Goal: Check status: Check status

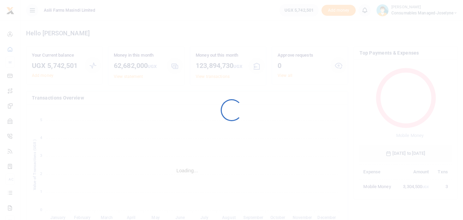
scroll to position [91, 87]
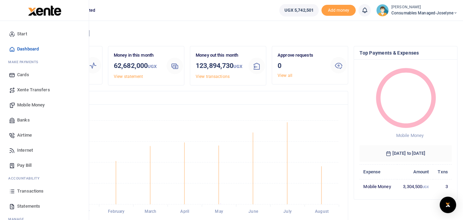
click at [12, 194] on icon at bounding box center [12, 191] width 6 height 6
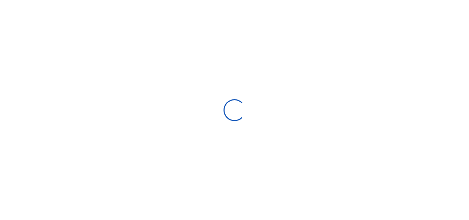
type input "[DATE] - [DATE]"
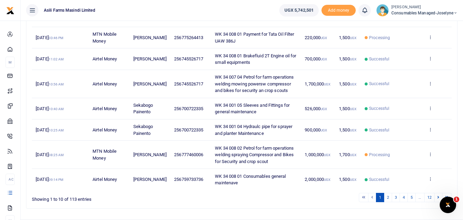
scroll to position [182, 0]
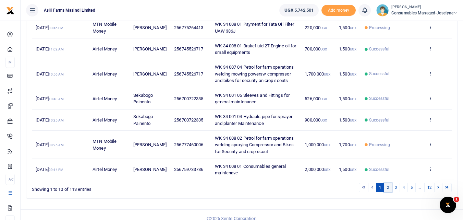
click at [389, 189] on link "2" at bounding box center [388, 187] width 8 height 9
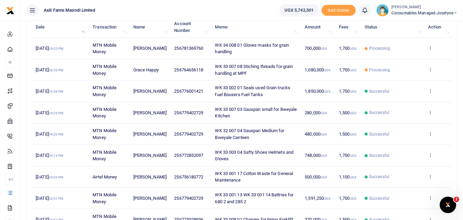
scroll to position [91, 0]
